Goal: Information Seeking & Learning: Learn about a topic

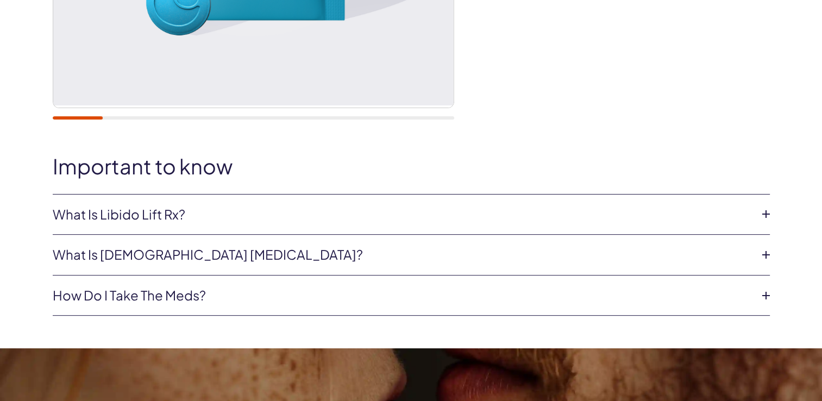
scroll to position [380, 0]
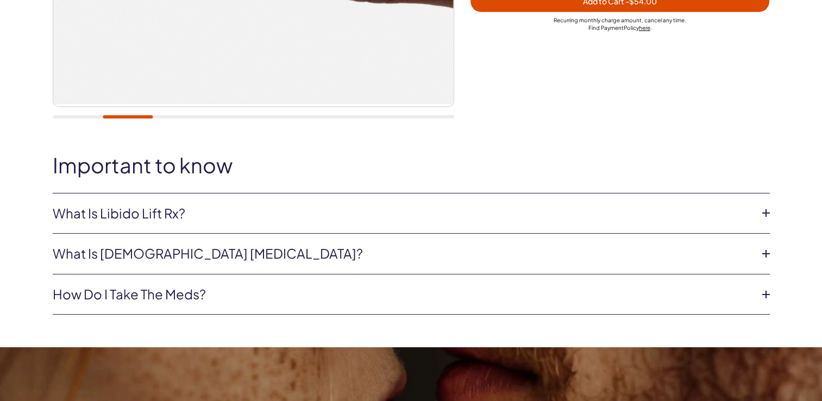
click at [147, 255] on link "What is [DEMOGRAPHIC_DATA] [MEDICAL_DATA]?" at bounding box center [402, 253] width 699 height 18
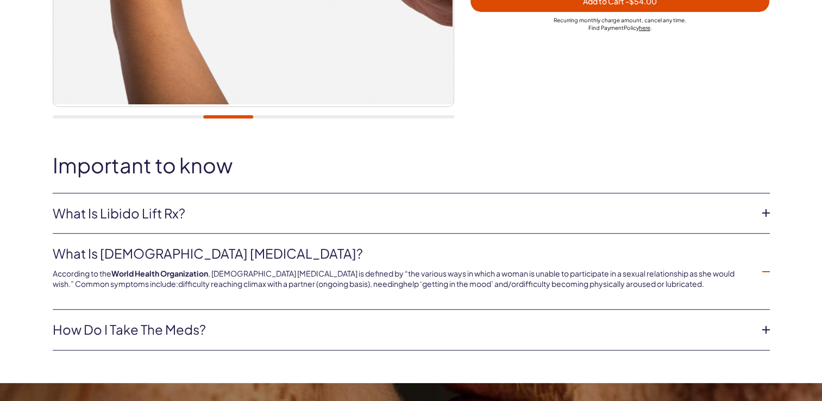
click at [182, 329] on link "How do I take the meds?" at bounding box center [402, 329] width 699 height 18
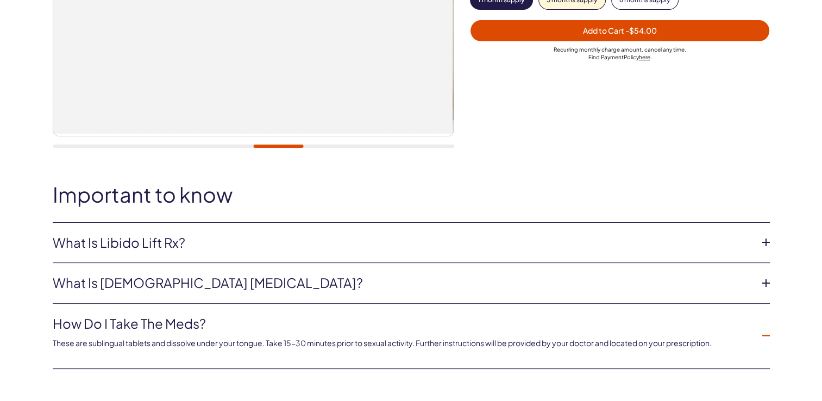
scroll to position [326, 0]
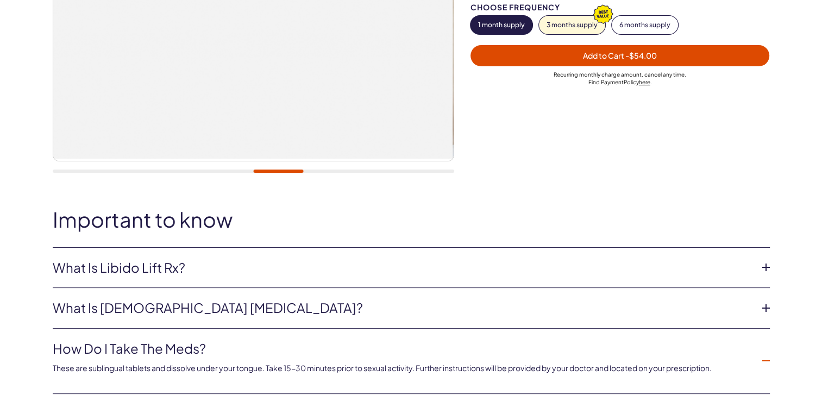
click at [135, 266] on link "What is Libido Lift Rx?" at bounding box center [402, 267] width 699 height 18
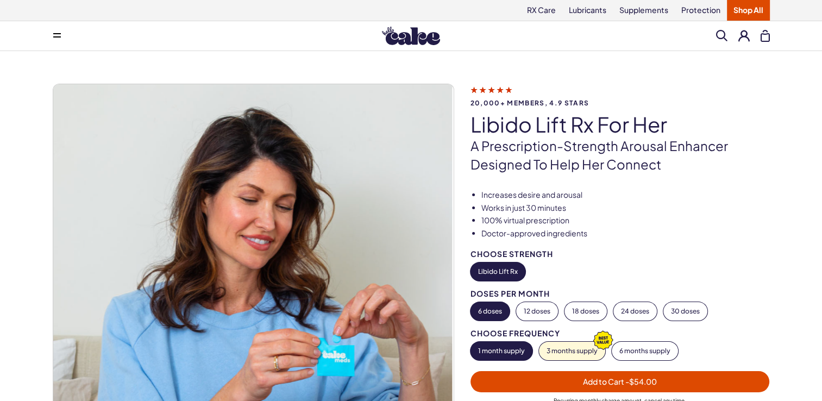
scroll to position [0, 0]
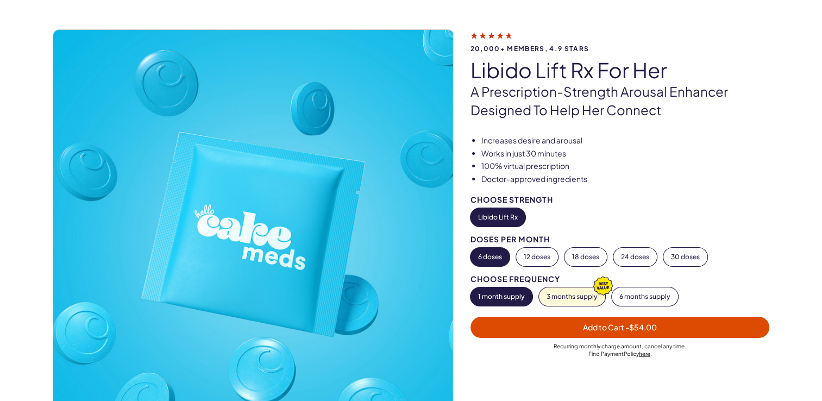
click at [501, 218] on button "Libido Lift Rx" at bounding box center [497, 217] width 55 height 18
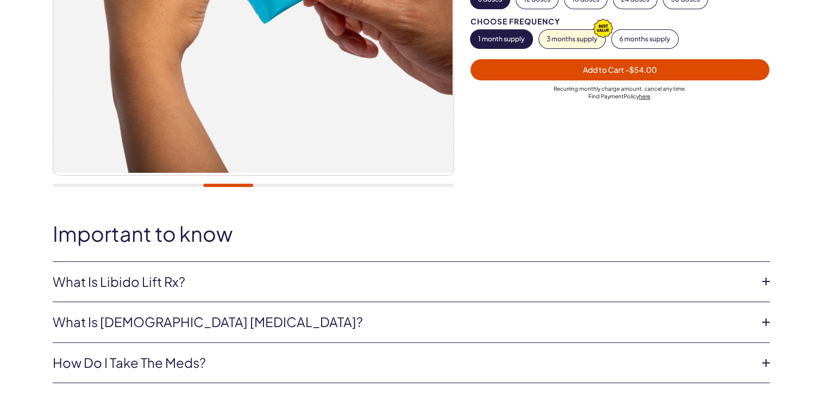
scroll to position [326, 0]
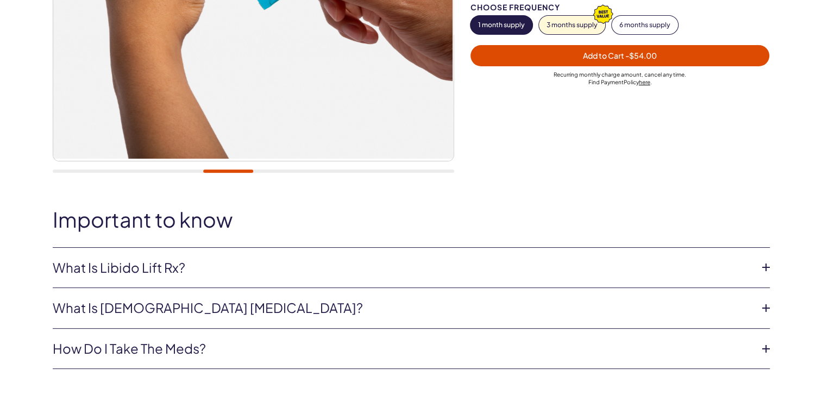
click at [163, 270] on link "What is Libido Lift Rx?" at bounding box center [402, 267] width 699 height 18
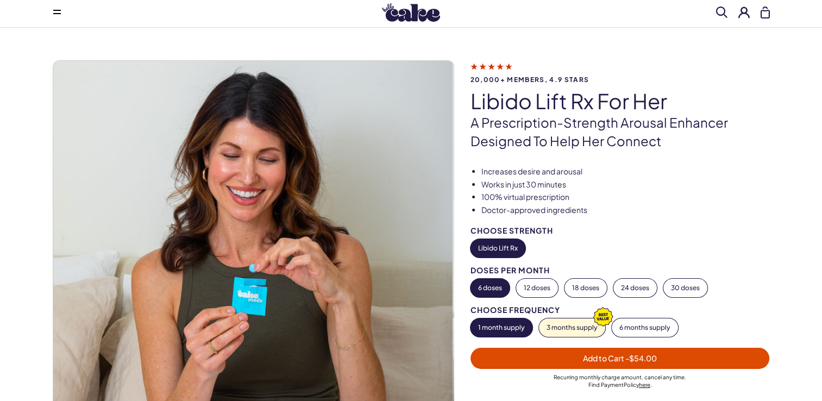
scroll to position [0, 0]
